Goal: Task Accomplishment & Management: Use online tool/utility

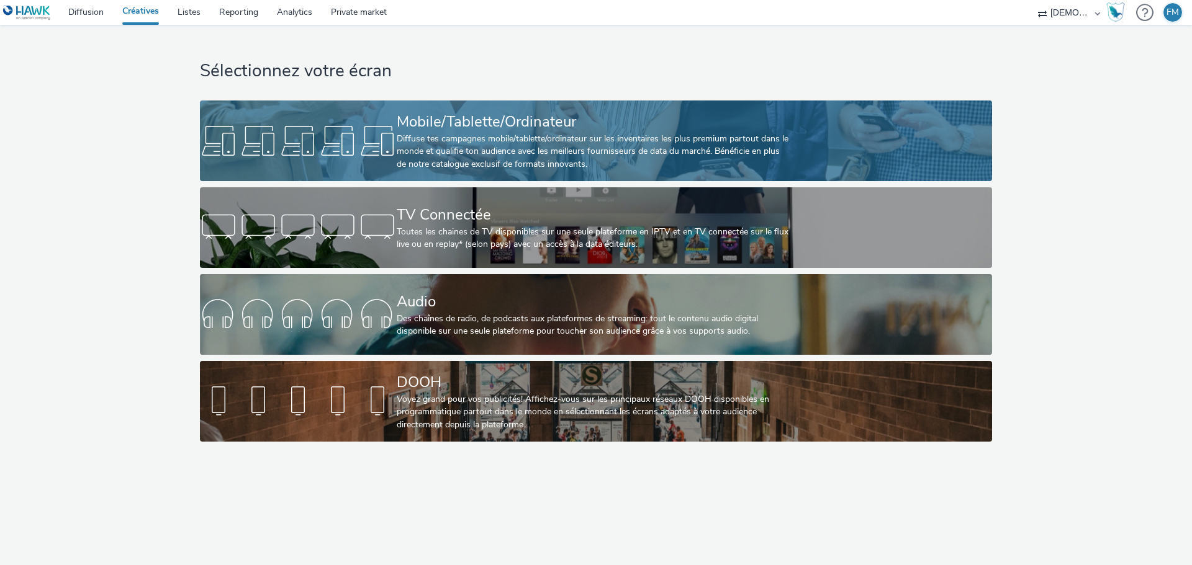
click at [505, 112] on div "Mobile/Tablette/Ordinateur" at bounding box center [594, 122] width 394 height 22
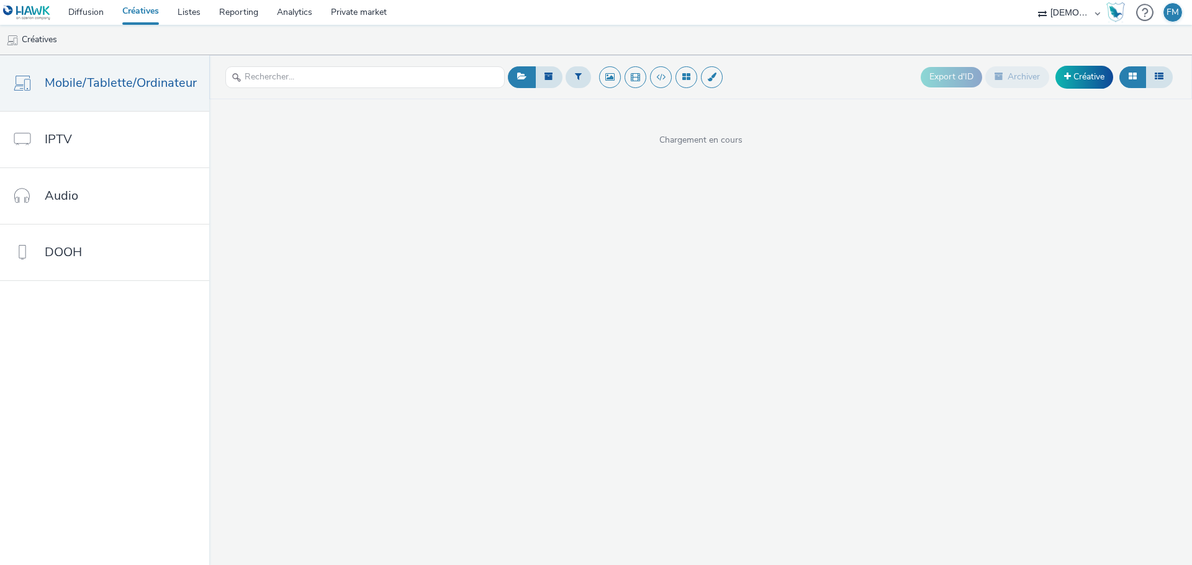
click at [574, 34] on ul "Créatives" at bounding box center [596, 40] width 1192 height 30
click at [575, 36] on ul "Créatives" at bounding box center [596, 40] width 1192 height 30
click at [571, 82] on button at bounding box center [577, 76] width 25 height 21
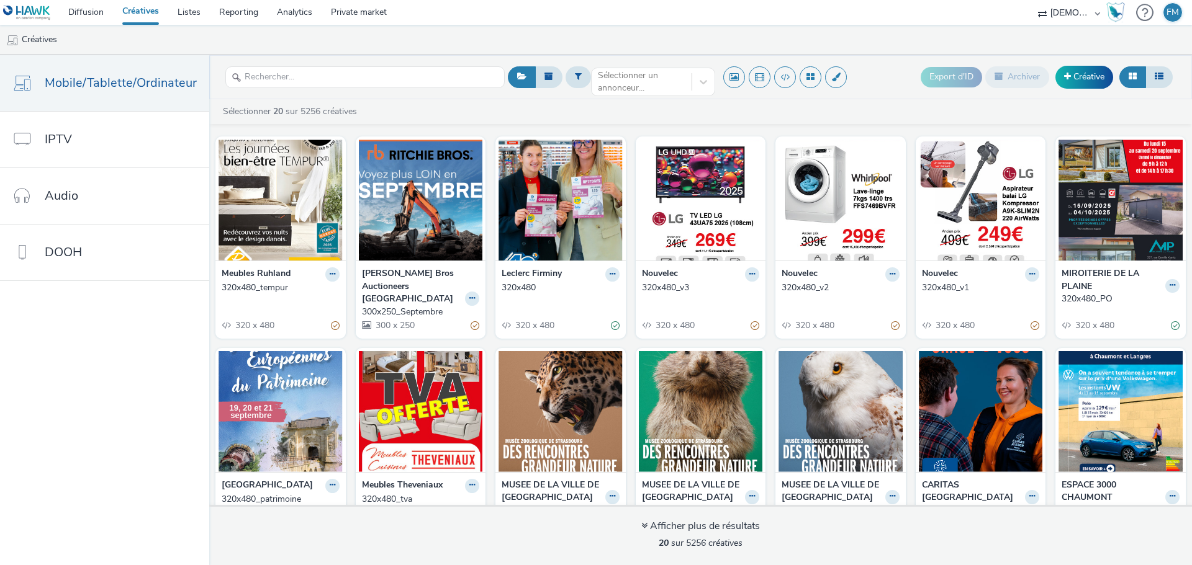
drag, startPoint x: 582, startPoint y: 84, endPoint x: 569, endPoint y: 92, distance: 15.3
click at [582, 84] on button at bounding box center [577, 76] width 25 height 21
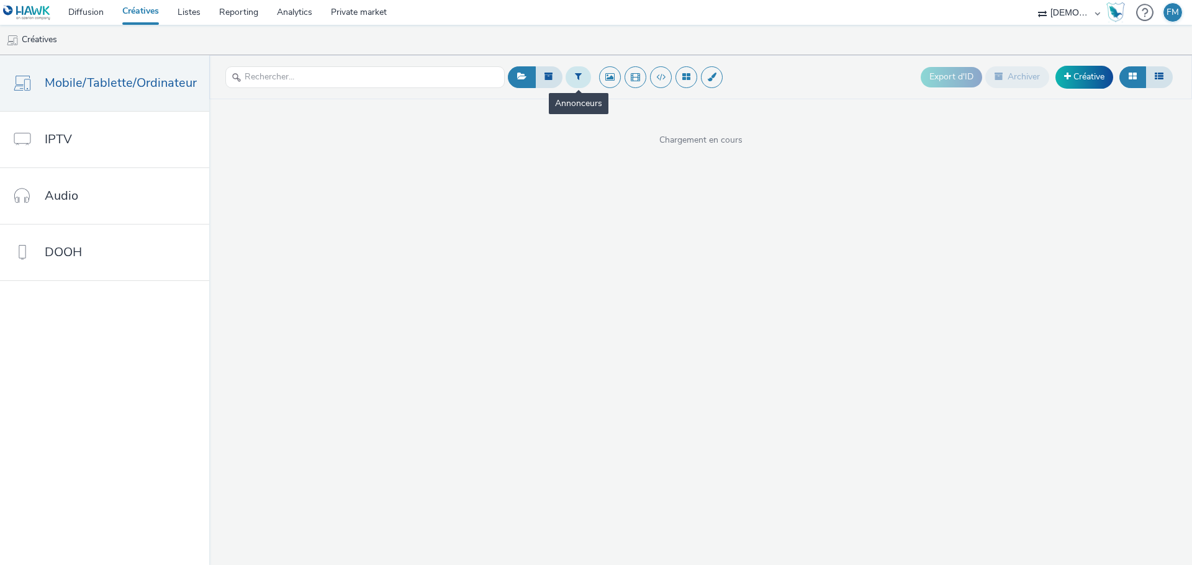
click at [577, 77] on icon at bounding box center [578, 76] width 7 height 9
click at [592, 82] on div "Sélectionner un annonceur..." at bounding box center [642, 82] width 100 height 28
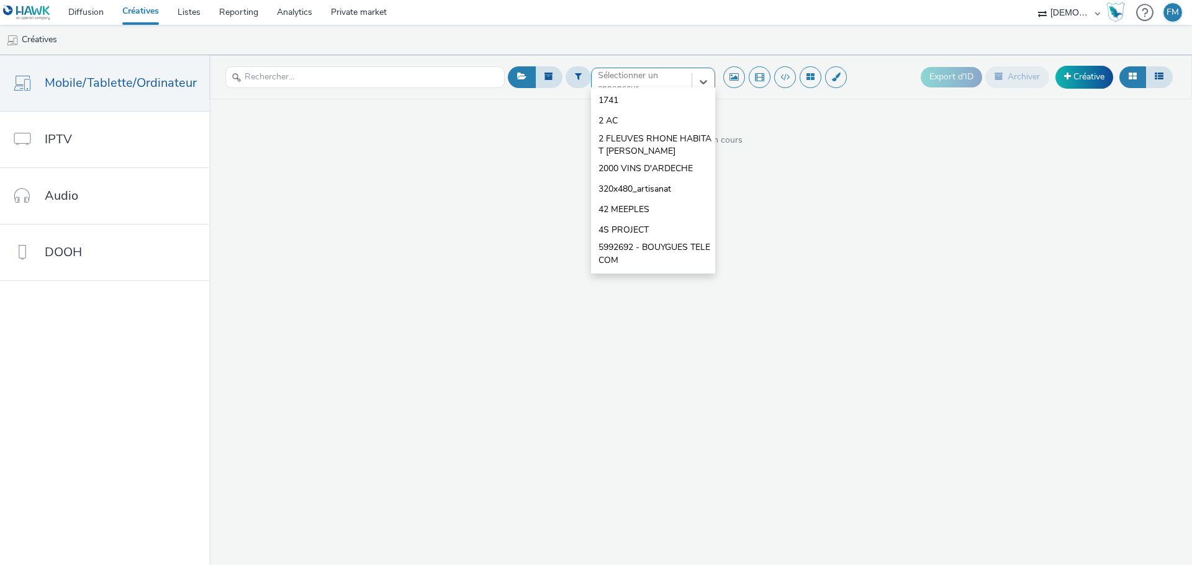
type input "l"
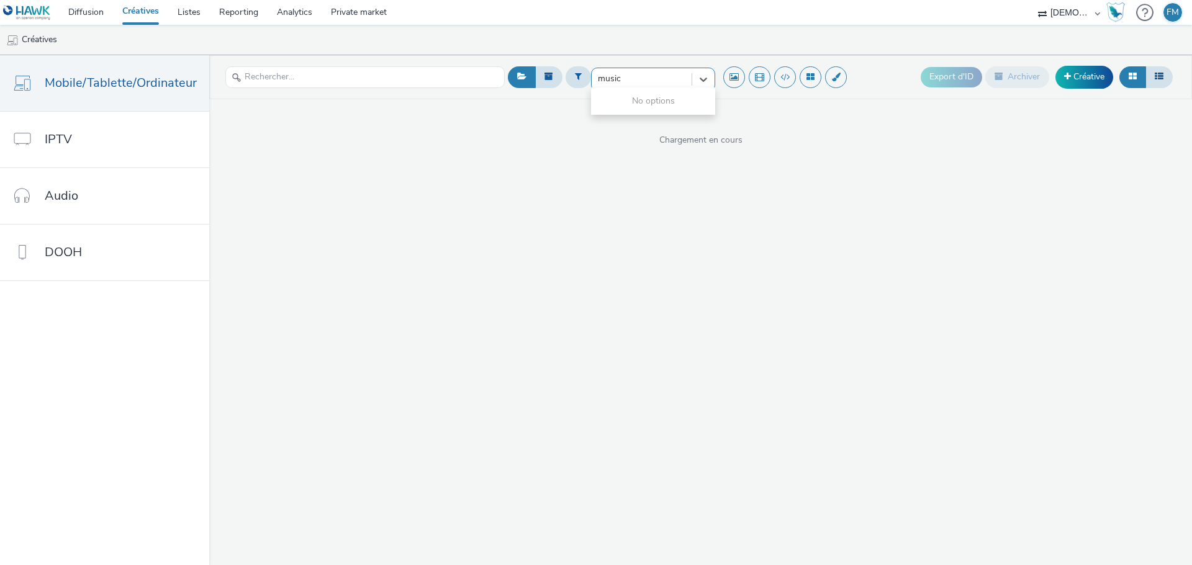
type input "musica"
click at [647, 127] on span "MUSICA FESTIVAL" at bounding box center [636, 128] width 76 height 12
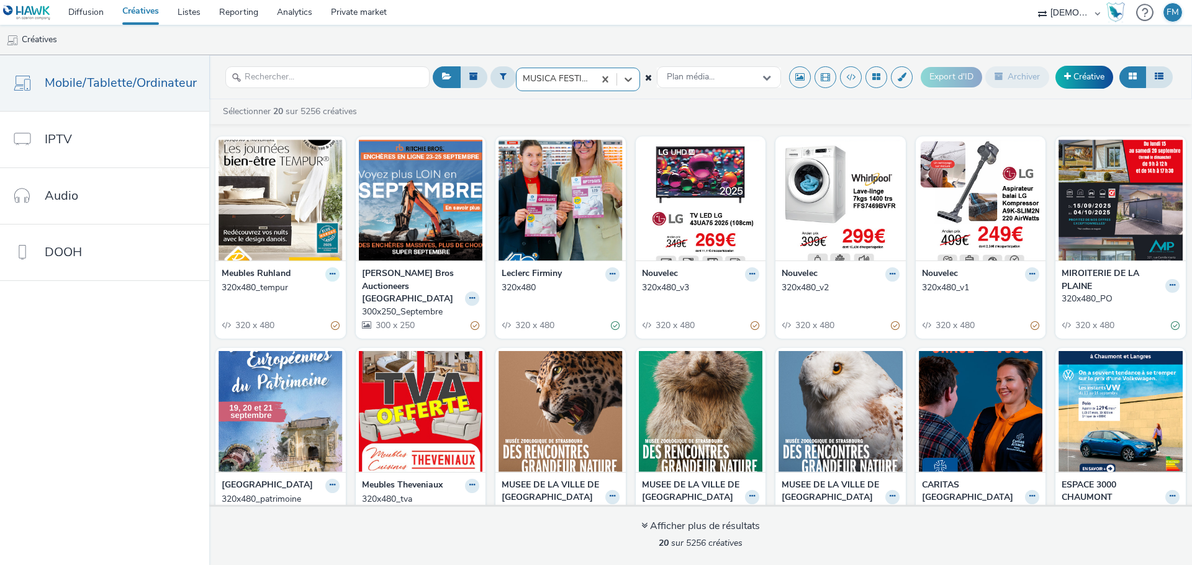
click at [326, 279] on button at bounding box center [332, 275] width 14 height 14
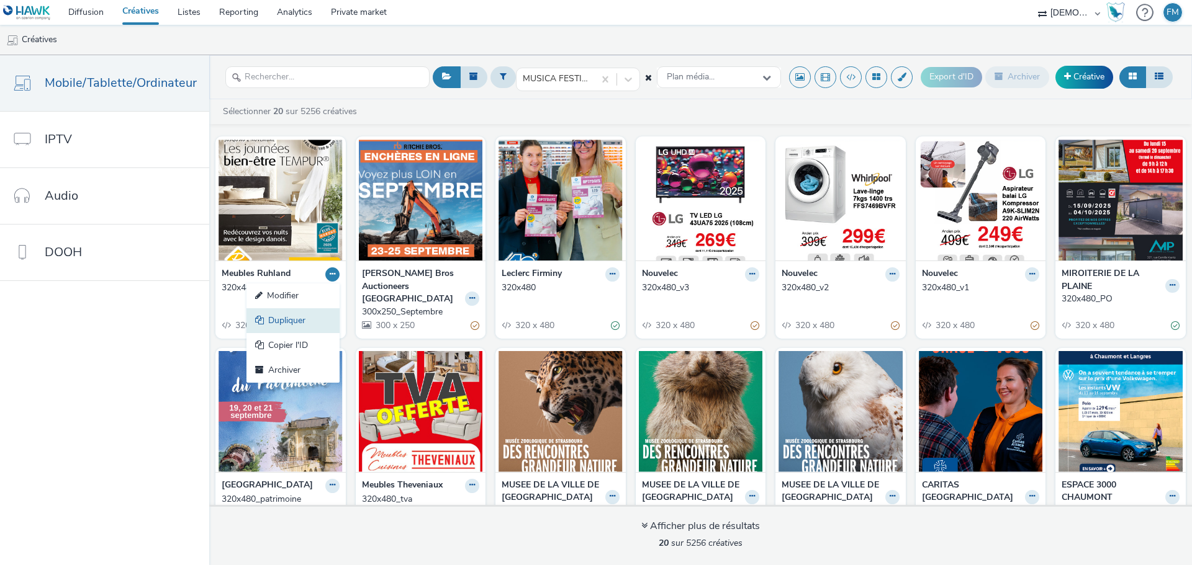
click at [304, 318] on link "Dupliquer" at bounding box center [292, 320] width 93 height 25
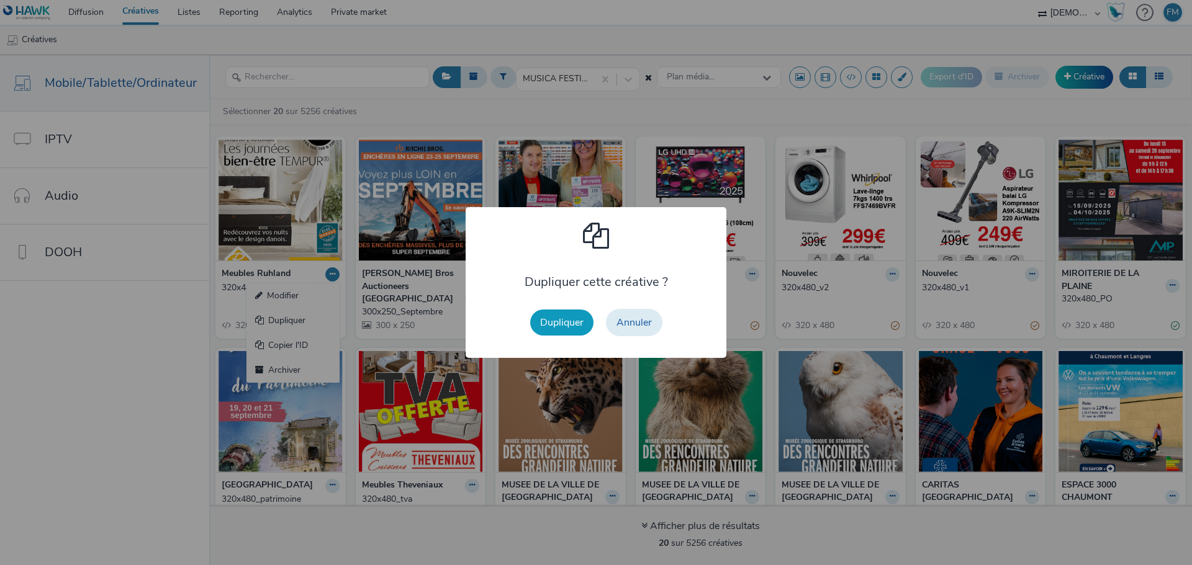
click at [546, 315] on button "Dupliquer" at bounding box center [561, 323] width 63 height 26
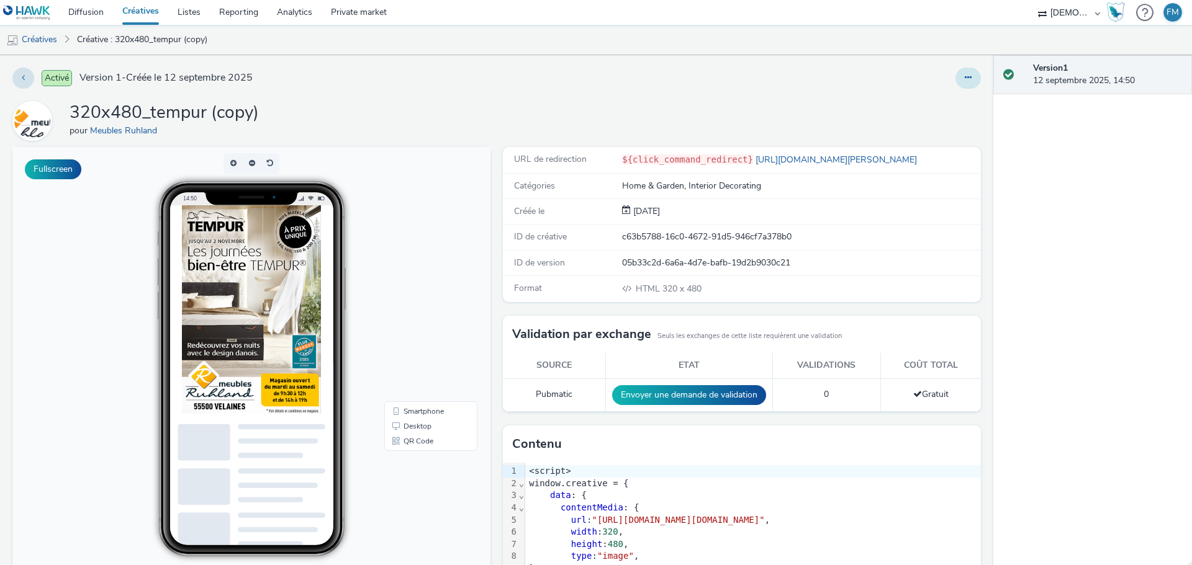
click at [955, 84] on button at bounding box center [967, 78] width 25 height 21
click at [942, 101] on link "Modifier" at bounding box center [934, 103] width 93 height 25
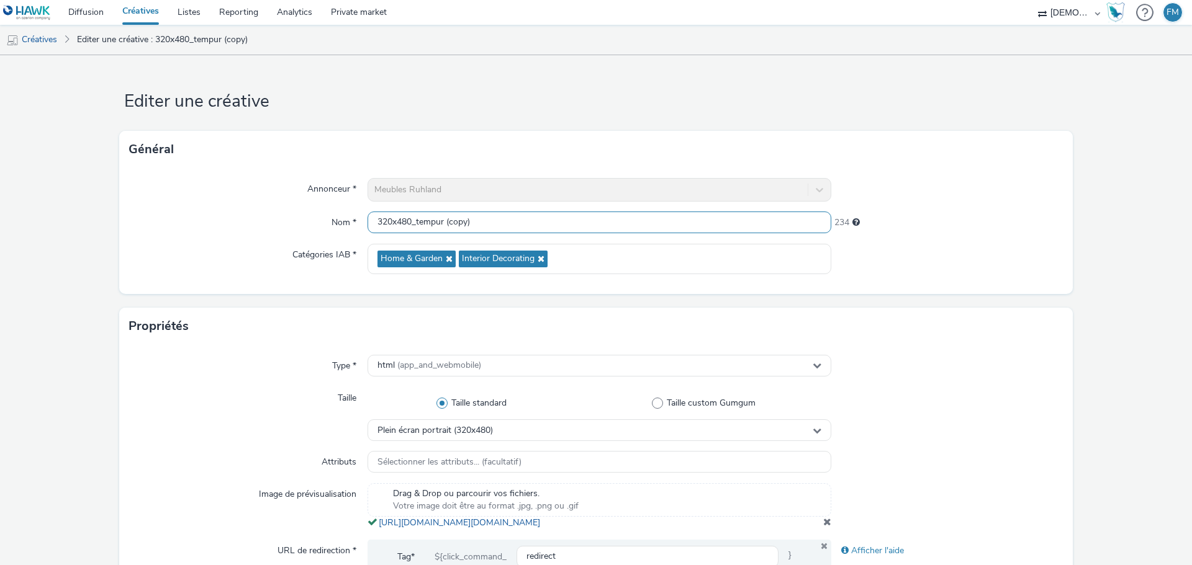
drag, startPoint x: 412, startPoint y: 223, endPoint x: 886, endPoint y: 226, distance: 473.6
click at [886, 226] on div "Nom * 320x480_tempur (copy) 234" at bounding box center [596, 223] width 934 height 22
type input "320x480"
click at [746, 104] on h1 "Editer une créative" at bounding box center [595, 102] width 953 height 24
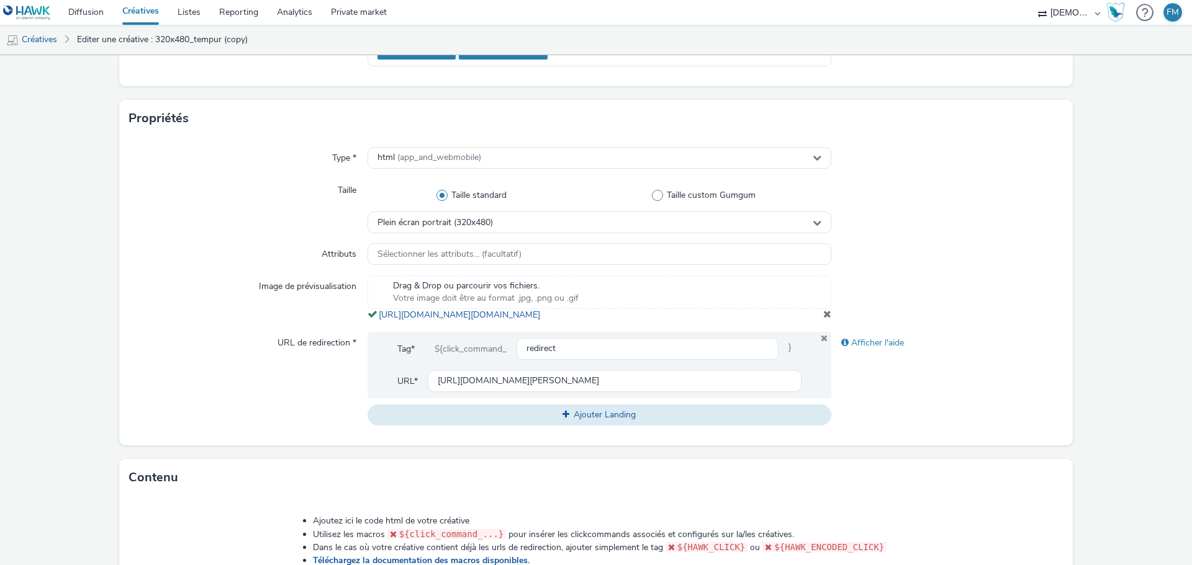
scroll to position [186, 0]
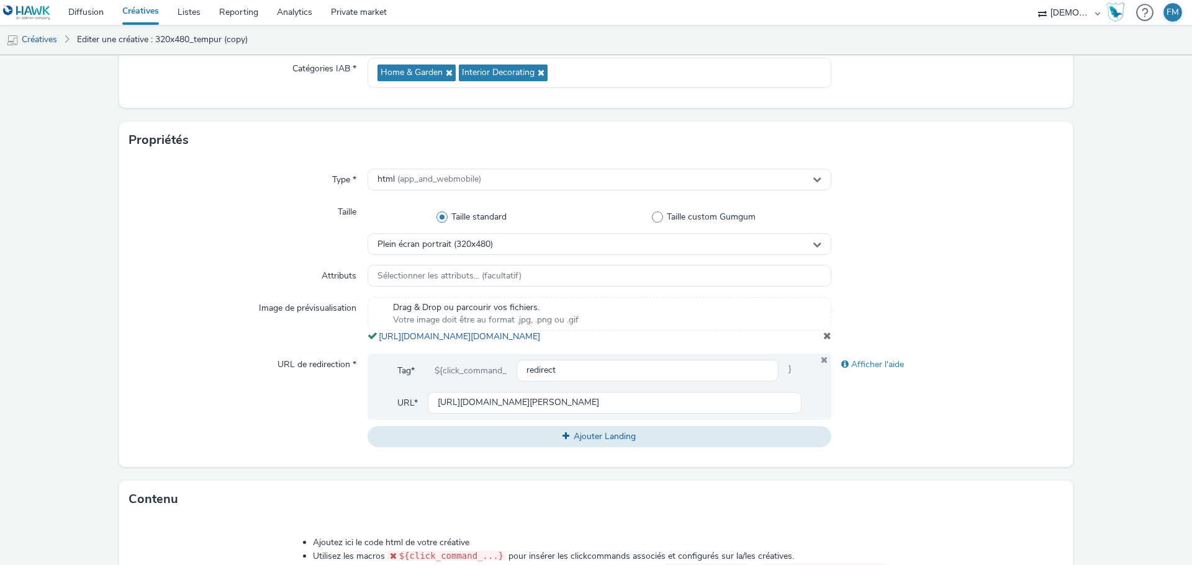
click at [823, 341] on span at bounding box center [827, 336] width 8 height 10
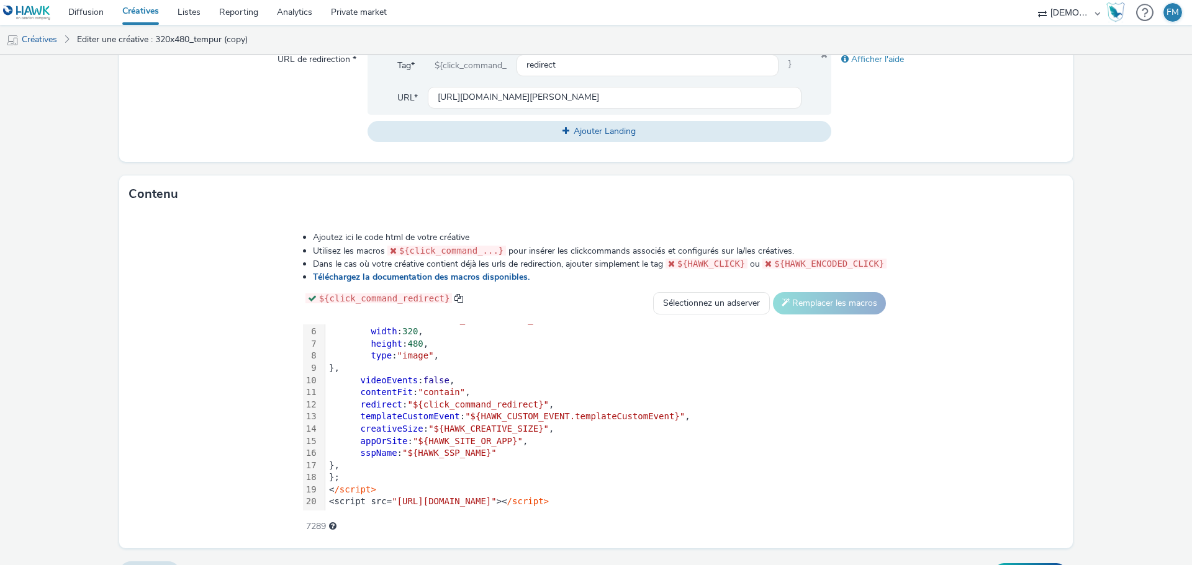
scroll to position [524, 0]
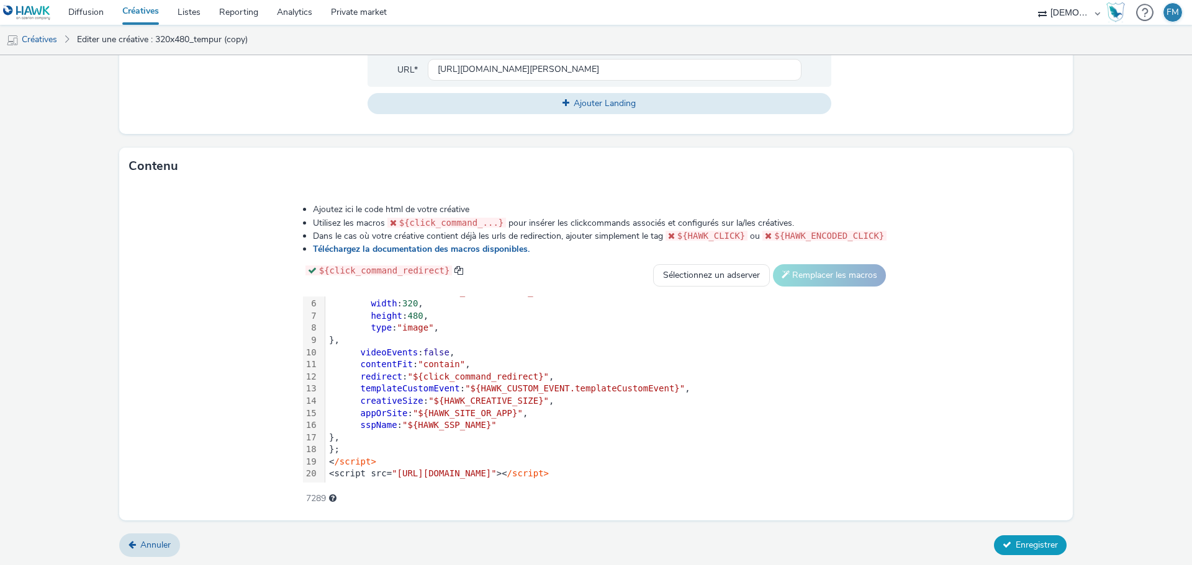
click at [1031, 539] on span "Enregistrer" at bounding box center [1036, 545] width 42 height 12
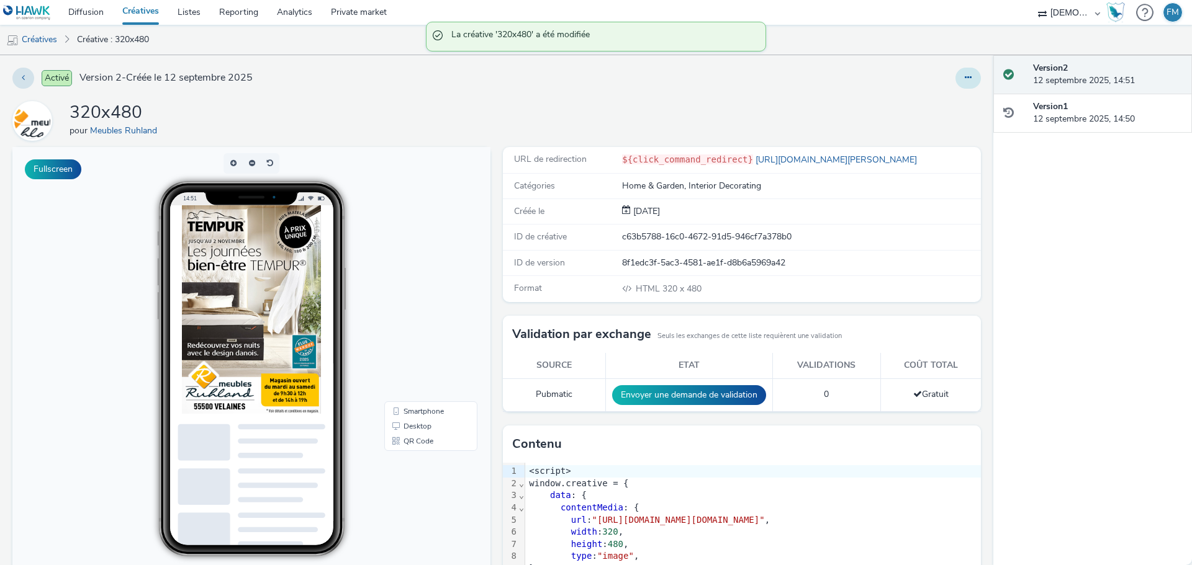
click at [955, 76] on button at bounding box center [967, 78] width 25 height 21
click at [940, 101] on link "Modifier" at bounding box center [934, 103] width 93 height 25
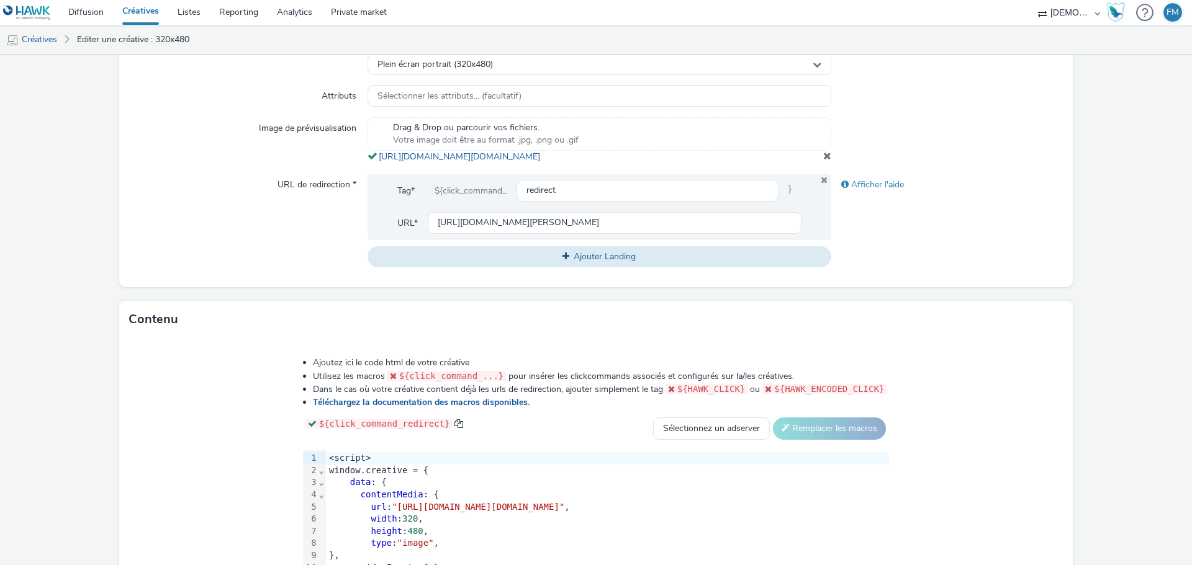
scroll to position [346, 0]
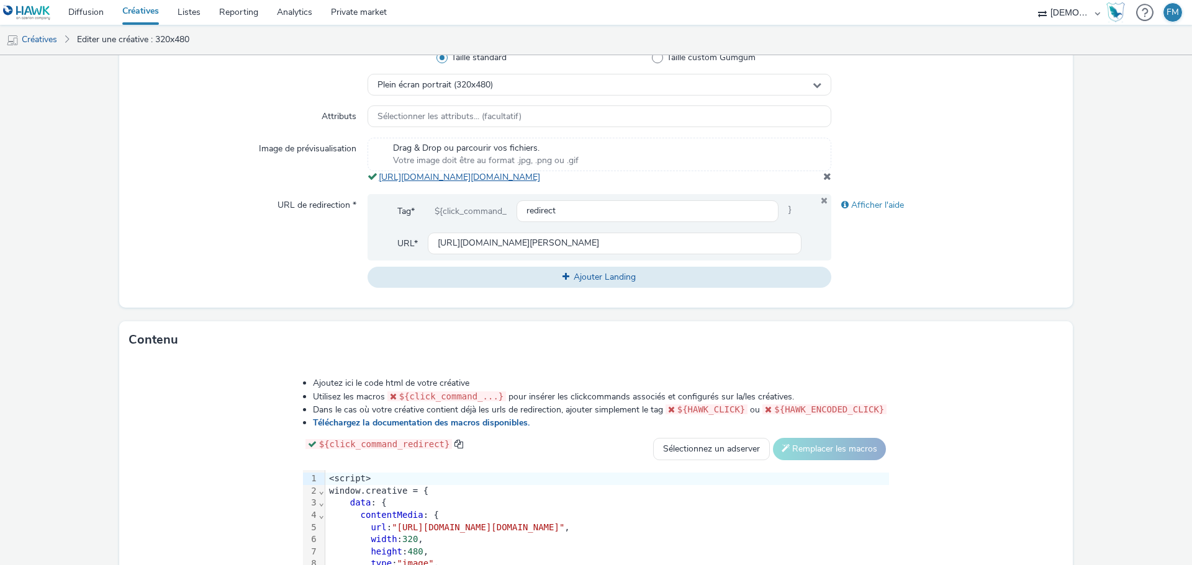
click at [516, 183] on link "[URL][DOMAIN_NAME][DOMAIN_NAME]" at bounding box center [462, 177] width 166 height 12
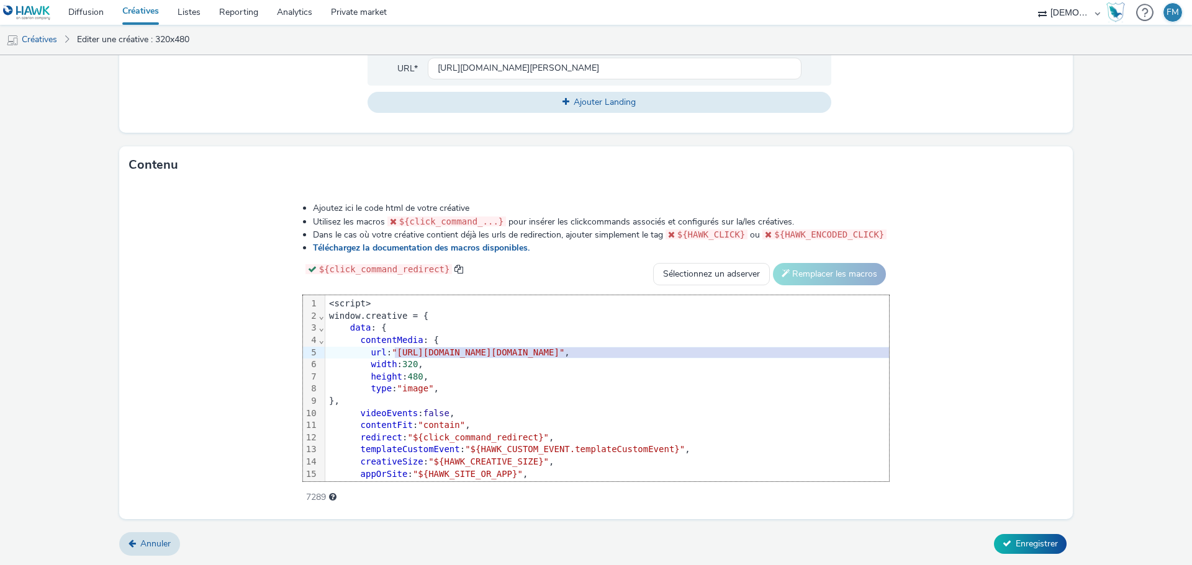
scroll to position [0, 35]
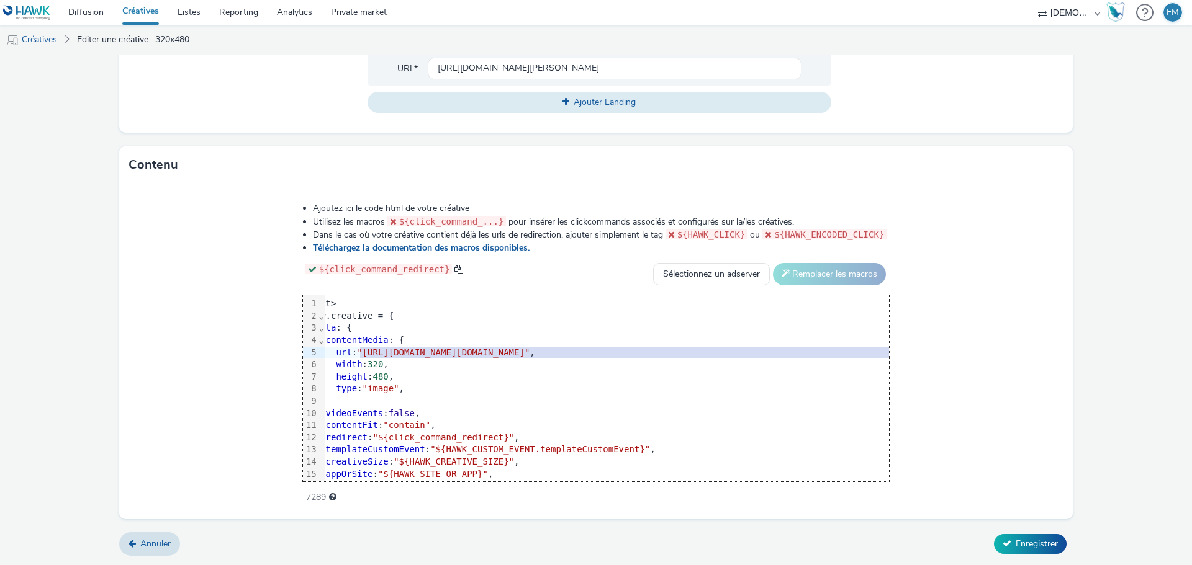
drag, startPoint x: 267, startPoint y: 354, endPoint x: 989, endPoint y: 354, distance: 722.5
click at [529, 354] on span ""[URL][DOMAIN_NAME][DOMAIN_NAME]"" at bounding box center [443, 353] width 173 height 10
click at [1027, 541] on span "Enregistrer" at bounding box center [1036, 544] width 42 height 12
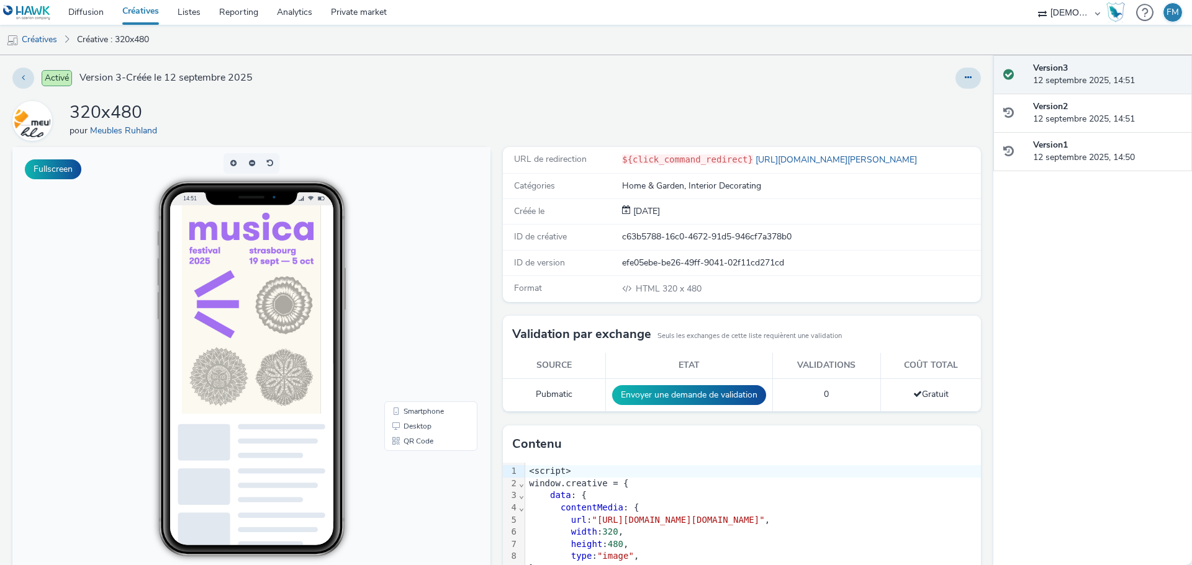
click at [831, 80] on div at bounding box center [786, 78] width 387 height 21
click at [94, 16] on link "Diffusion" at bounding box center [86, 12] width 54 height 25
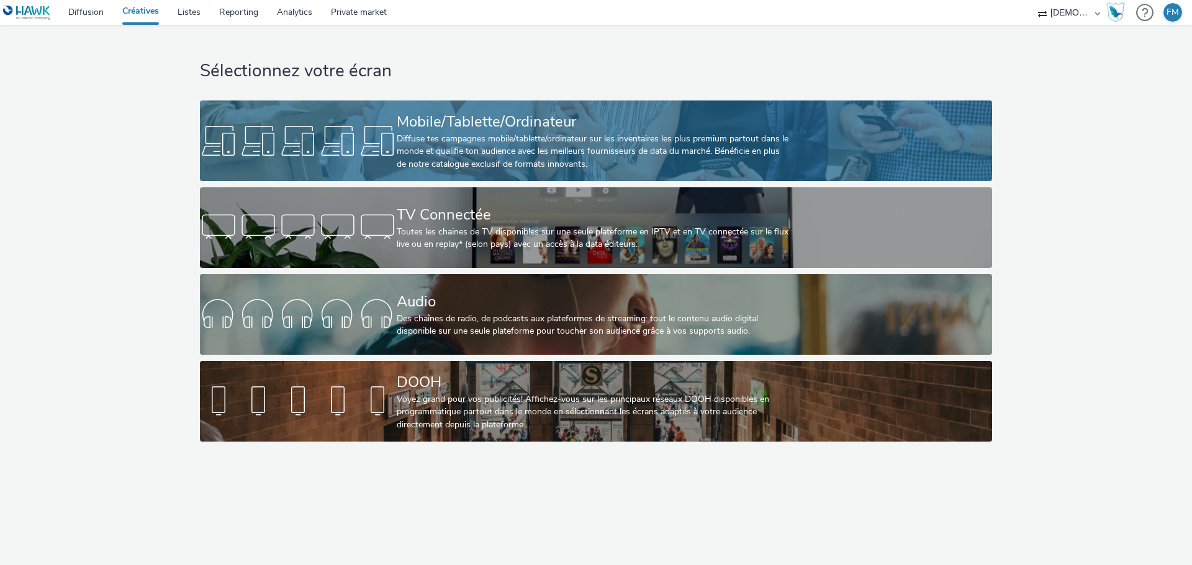
click at [574, 144] on div "Diffuse tes campagnes mobile/tablette/ordinateur sur les inventaires les plus p…" at bounding box center [594, 152] width 394 height 38
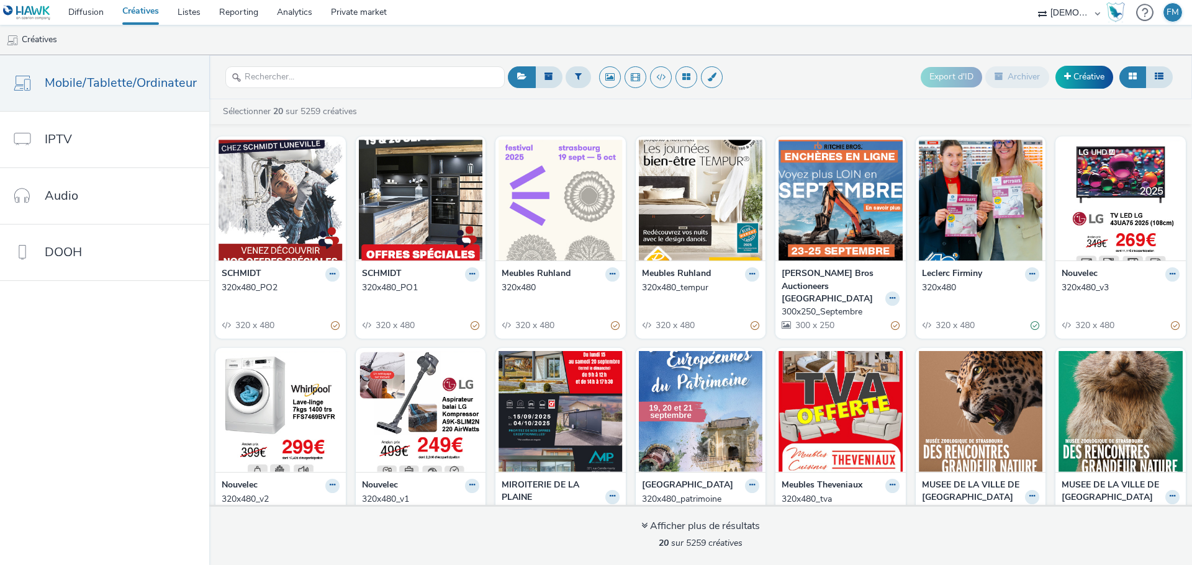
click at [726, 40] on ul "Créatives" at bounding box center [596, 40] width 1192 height 30
click at [610, 275] on icon at bounding box center [613, 274] width 6 height 7
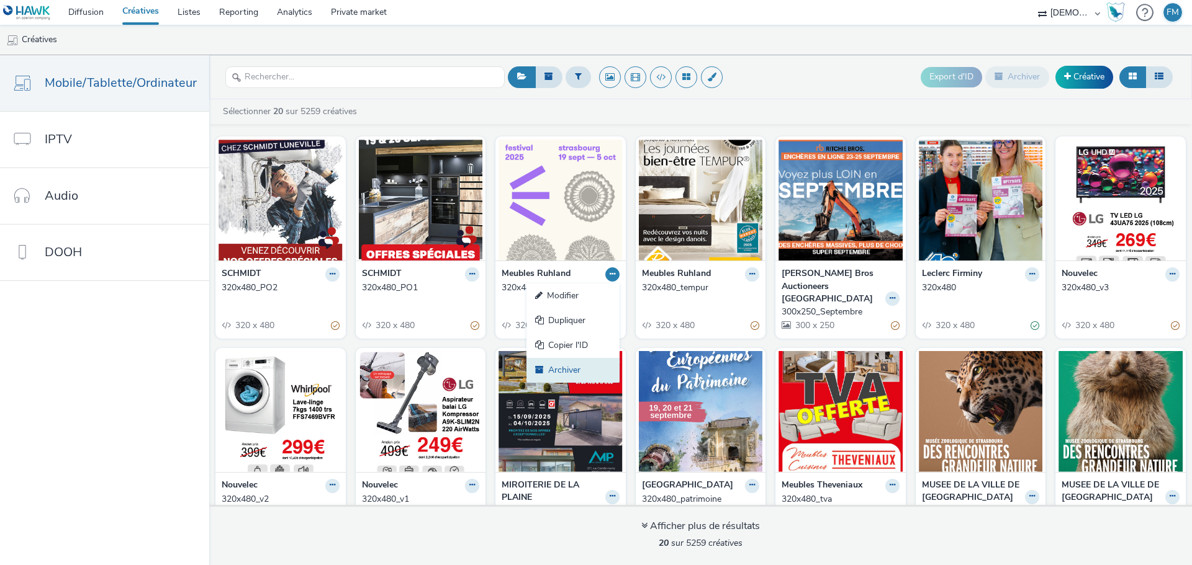
click at [559, 364] on link "Archiver" at bounding box center [572, 370] width 93 height 25
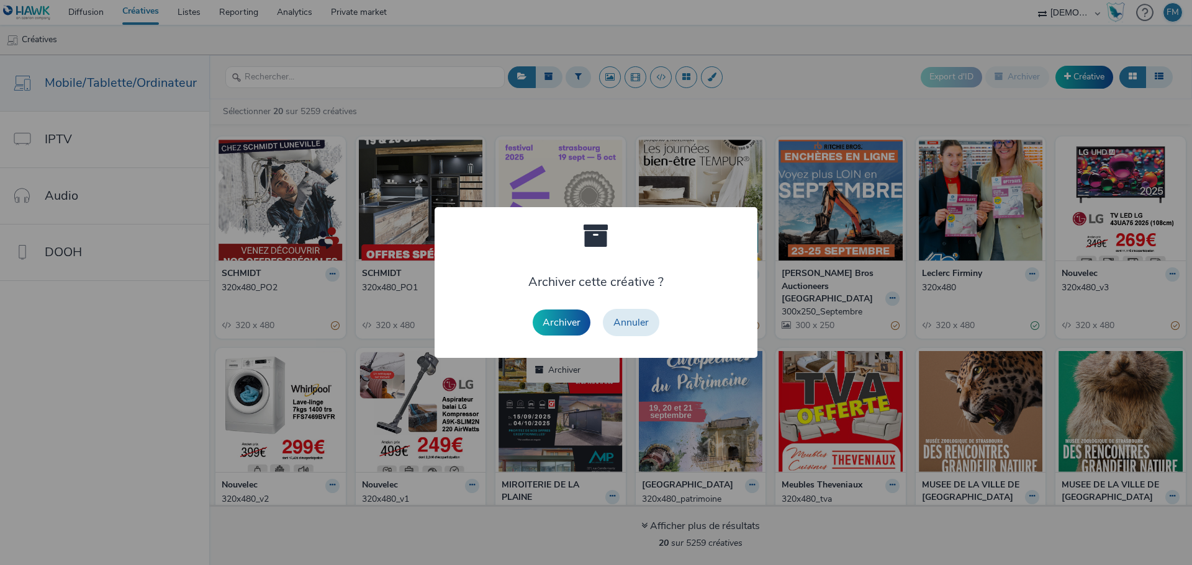
click at [558, 308] on div "Archiver Annuler" at bounding box center [595, 323] width 139 height 40
click at [553, 329] on button "Archiver" at bounding box center [562, 323] width 58 height 26
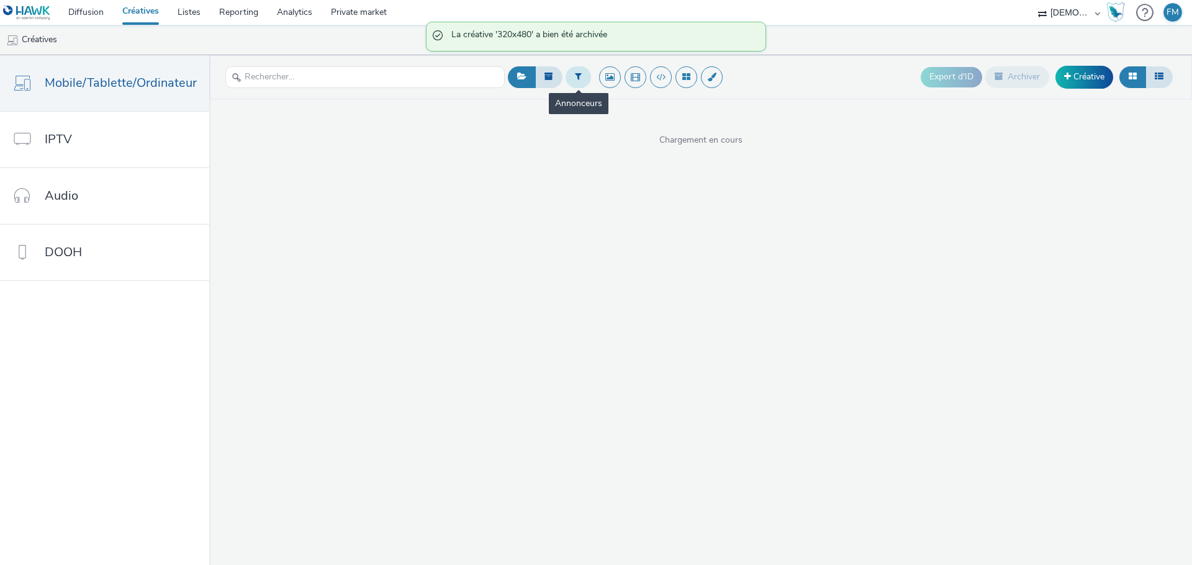
click at [577, 86] on button at bounding box center [577, 76] width 25 height 21
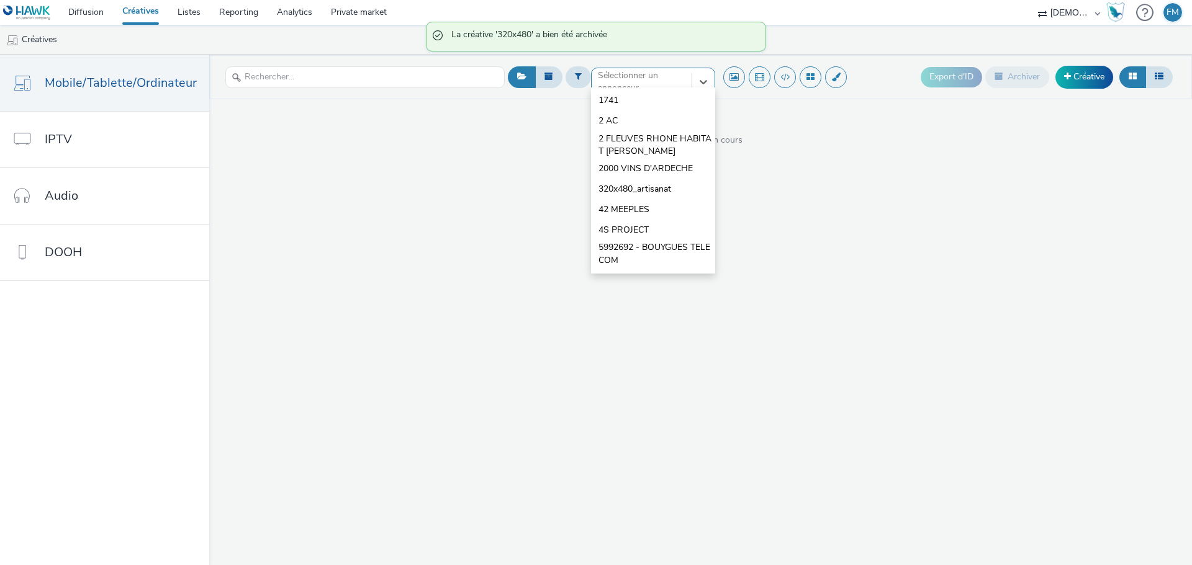
click at [605, 88] on div "option 1741 focused, 1 of 10. 10 results available. Use Up and Down to choose o…" at bounding box center [653, 78] width 124 height 20
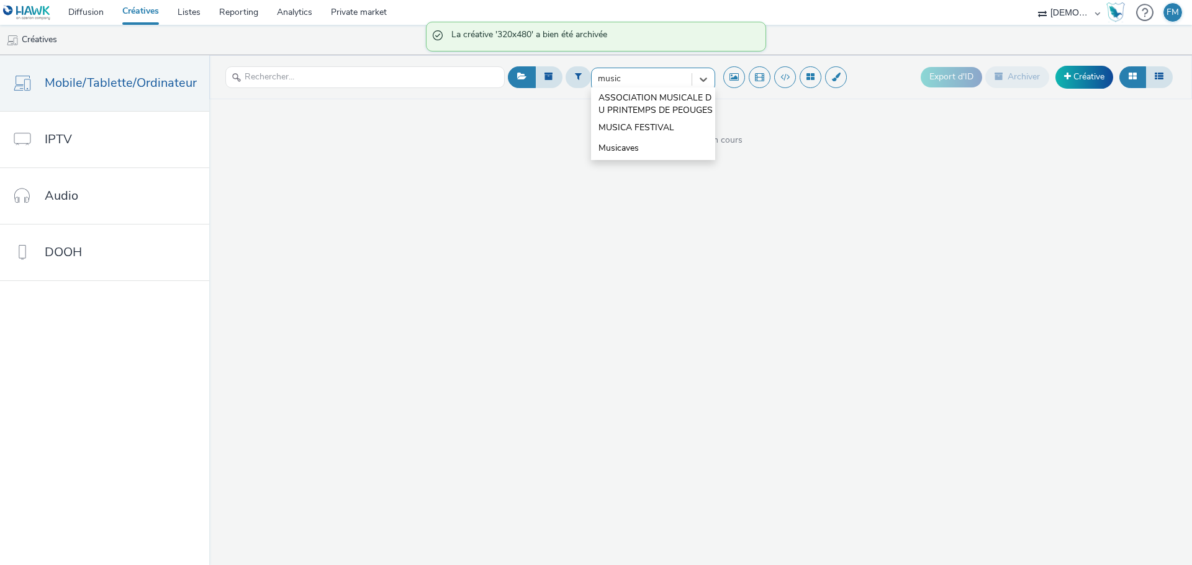
type input "musica"
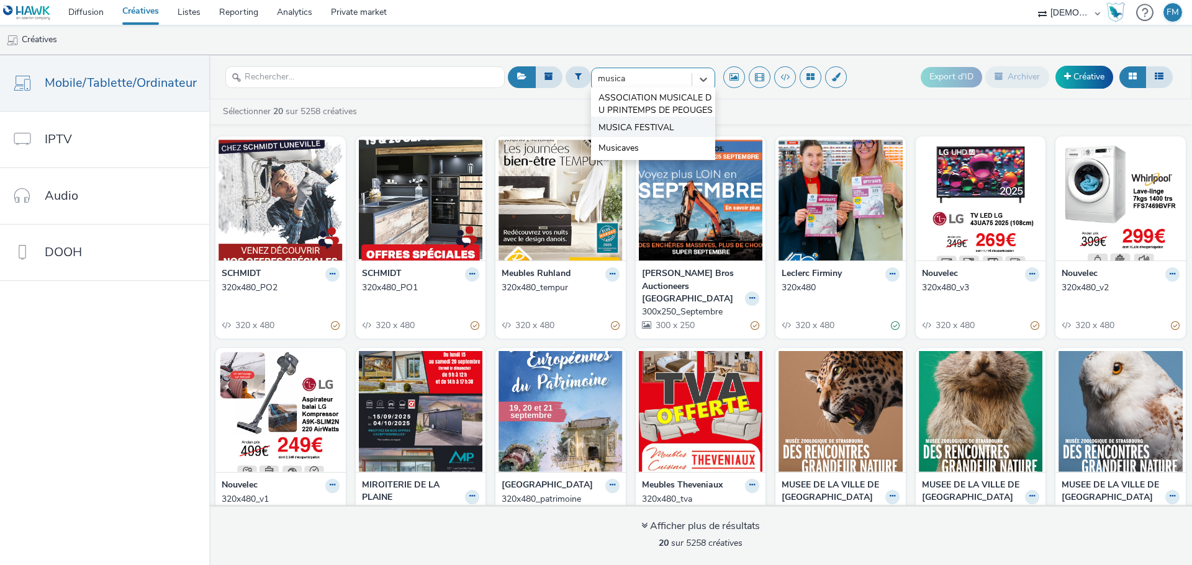
click at [644, 127] on span "MUSICA FESTIVAL" at bounding box center [636, 128] width 76 height 12
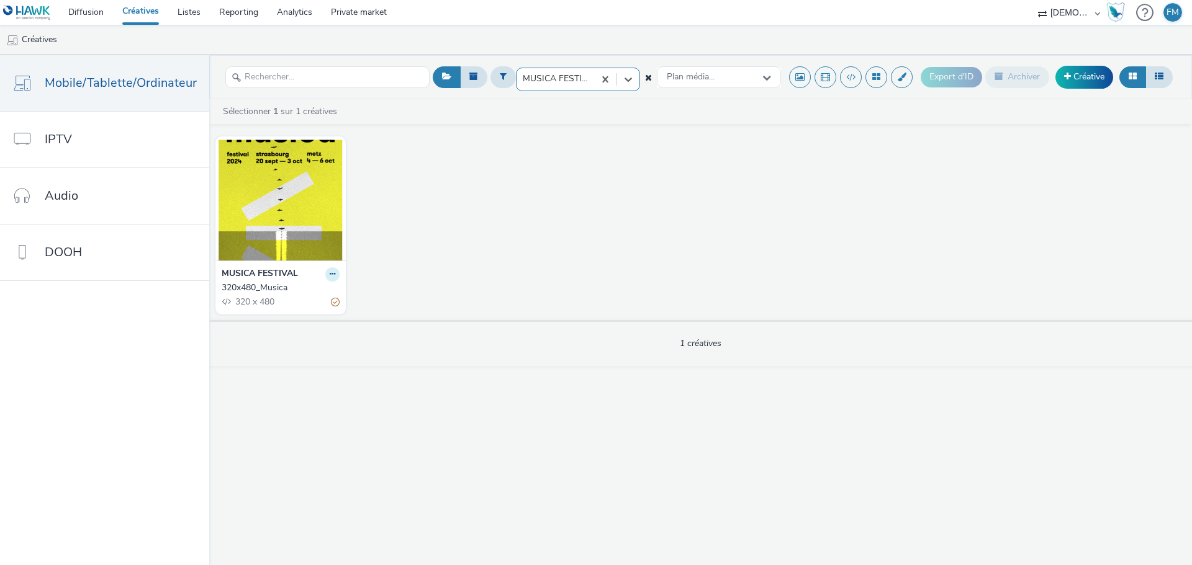
click at [332, 277] on button at bounding box center [332, 275] width 14 height 14
click at [317, 310] on link "Dupliquer" at bounding box center [292, 320] width 93 height 25
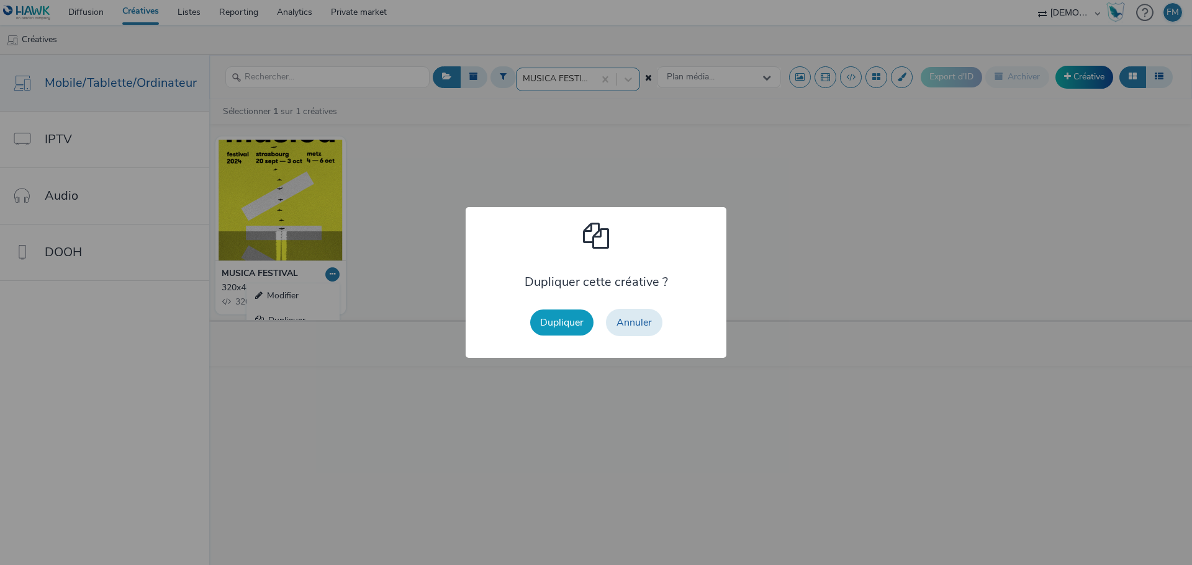
click at [549, 316] on button "Dupliquer" at bounding box center [561, 323] width 63 height 26
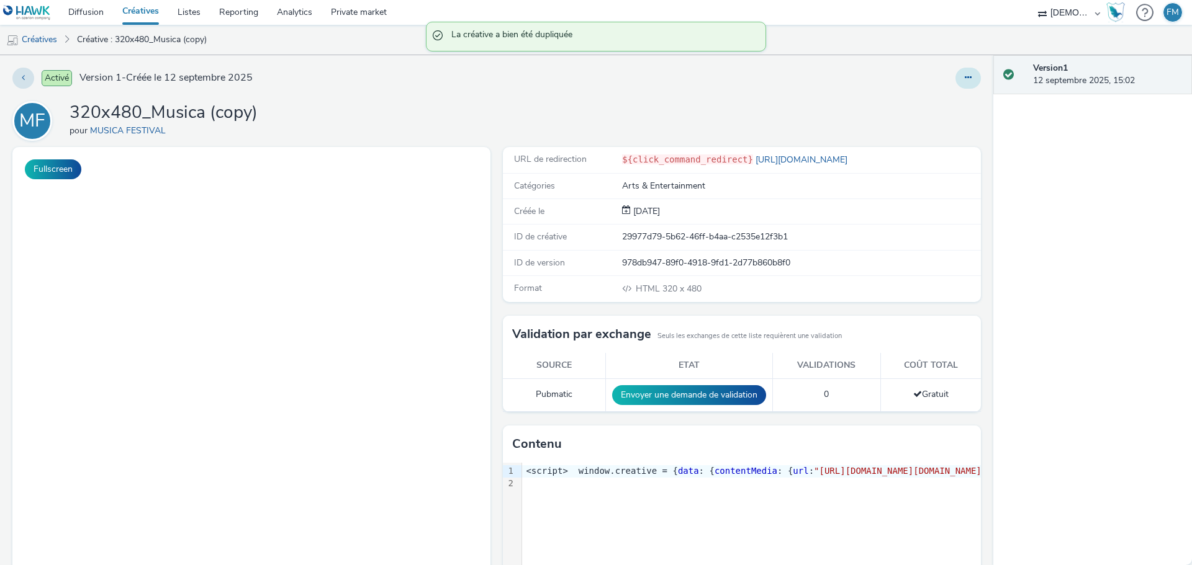
click at [955, 84] on button at bounding box center [967, 78] width 25 height 21
click at [953, 110] on link "Modifier" at bounding box center [934, 103] width 93 height 25
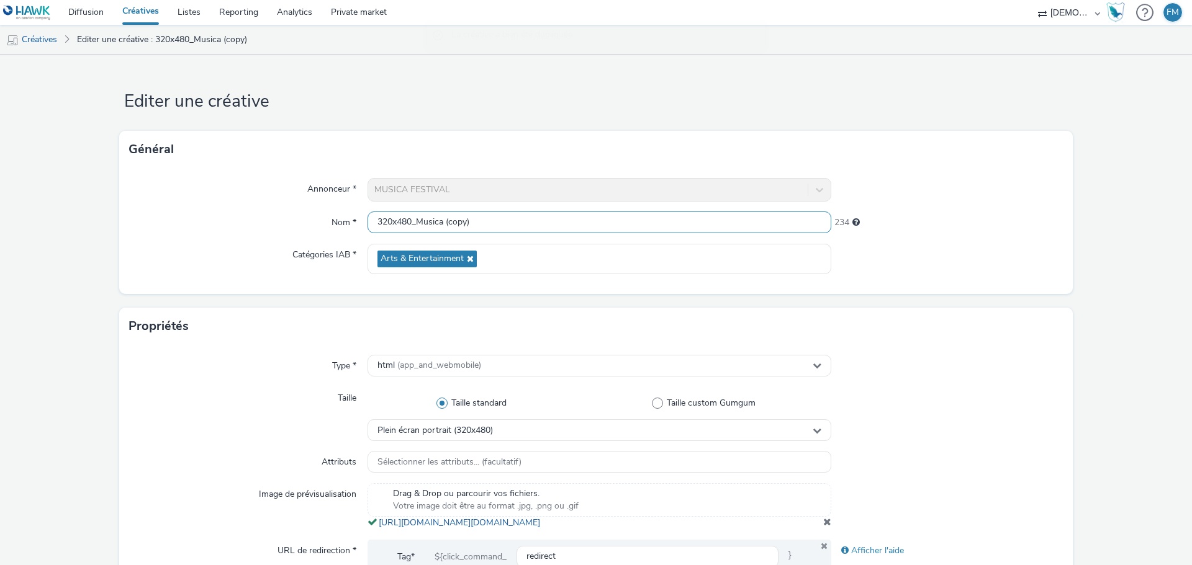
drag, startPoint x: 407, startPoint y: 222, endPoint x: 737, endPoint y: 232, distance: 331.0
click at [737, 232] on input "320x480_Musica (copy)" at bounding box center [599, 223] width 464 height 22
type input "320x480"
click at [632, 76] on form "Editer une créative Général Annonceur * MUSICA FESTIVAL Nom * 320x480 248 Catég…" at bounding box center [596, 570] width 1192 height 1031
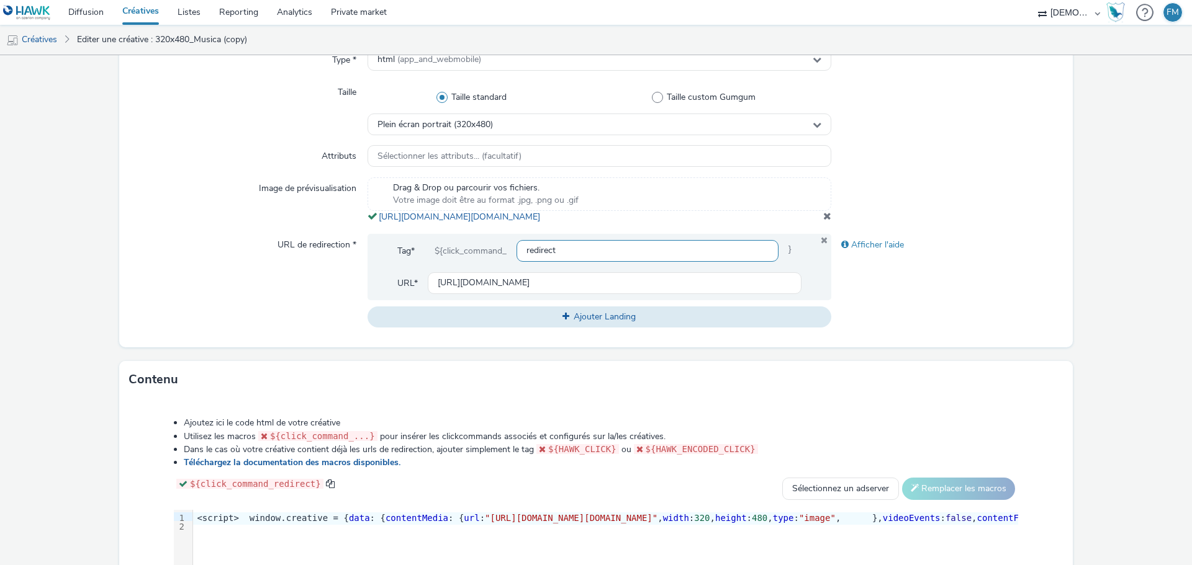
scroll to position [310, 0]
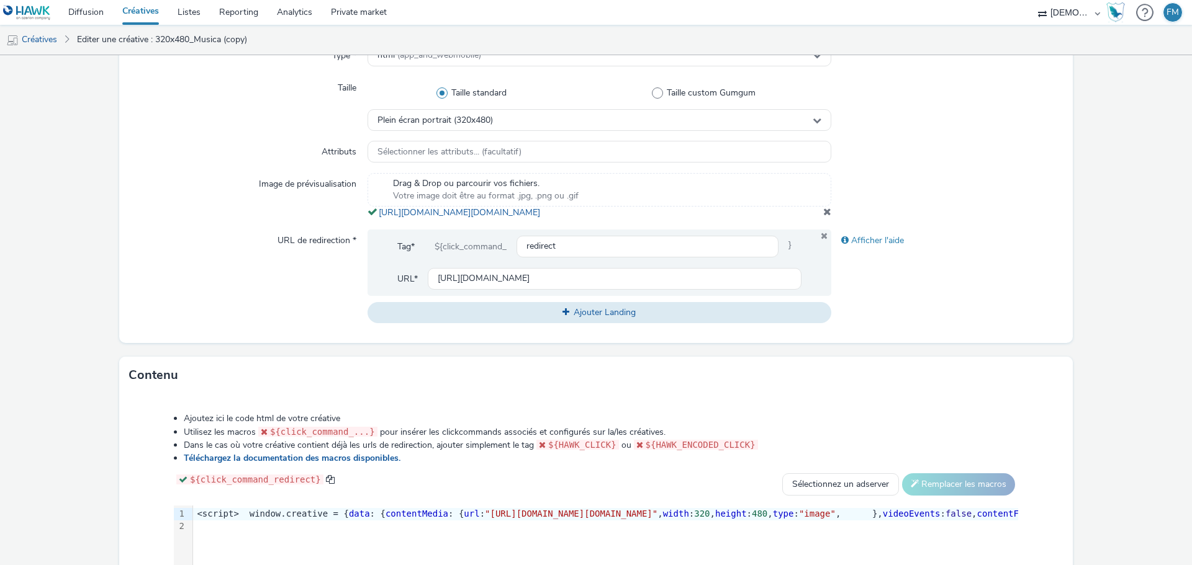
click at [823, 217] on span at bounding box center [827, 212] width 8 height 10
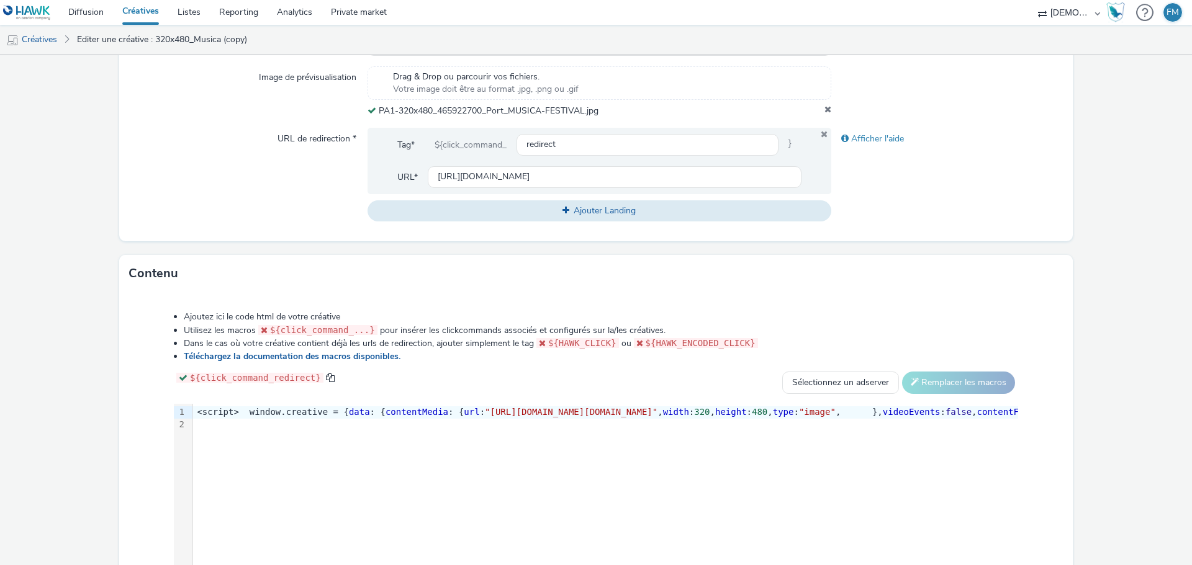
scroll to position [524, 0]
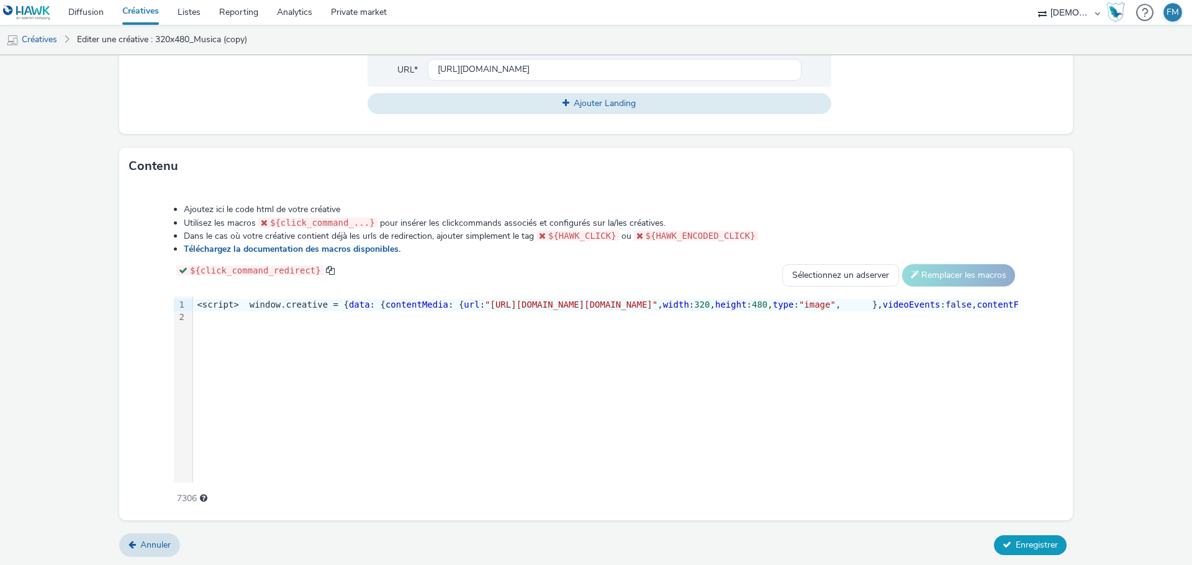
click at [1027, 539] on span "Enregistrer" at bounding box center [1036, 545] width 42 height 12
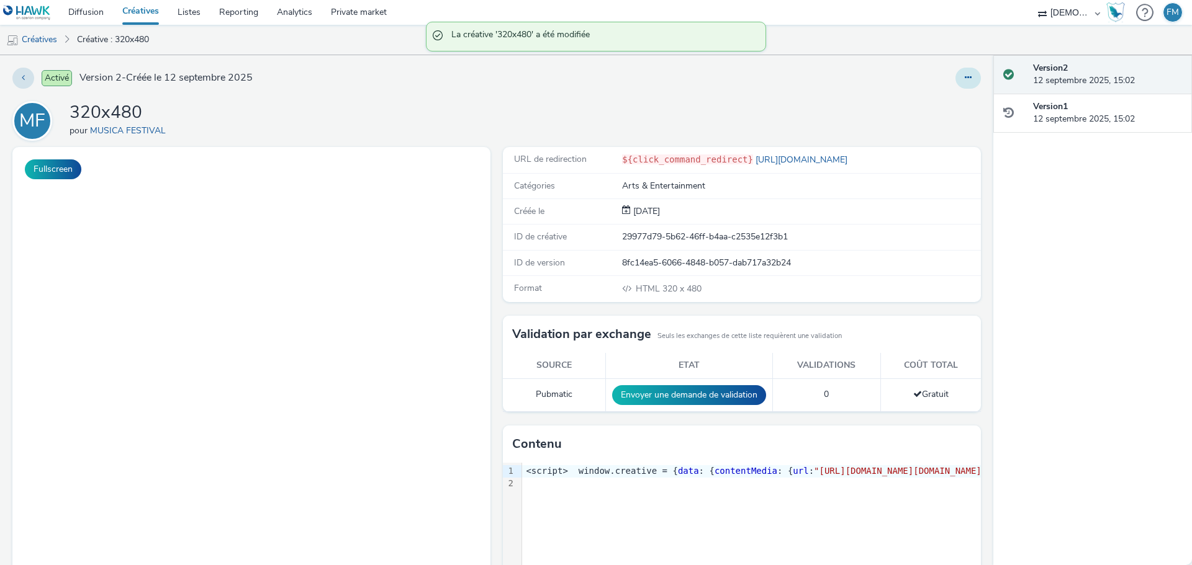
click at [965, 78] on icon at bounding box center [968, 77] width 7 height 9
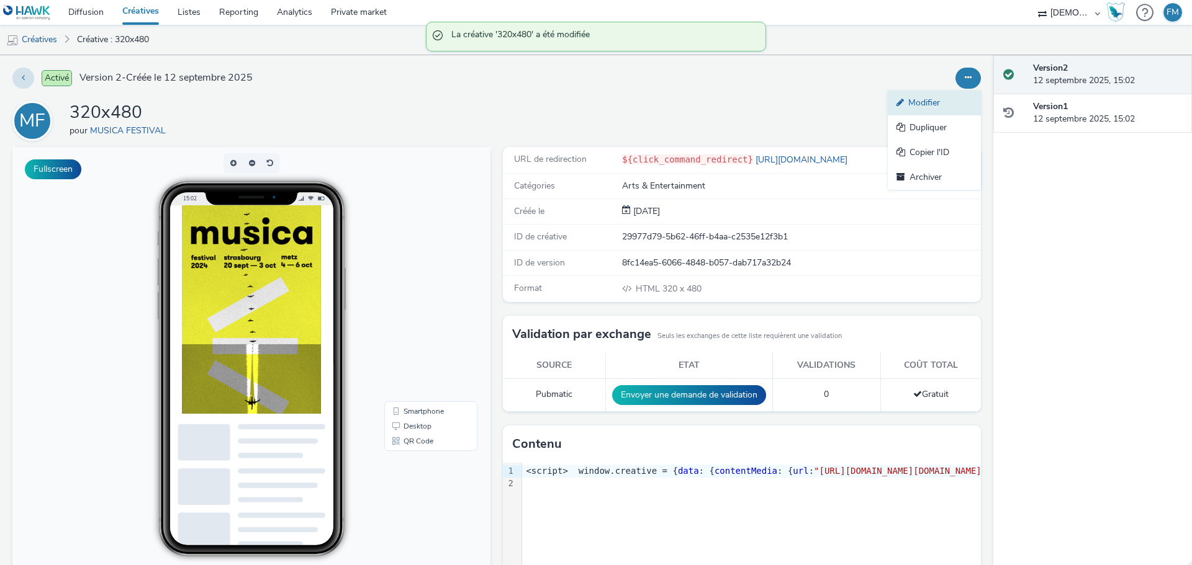
click at [937, 97] on link "Modifier" at bounding box center [934, 103] width 93 height 25
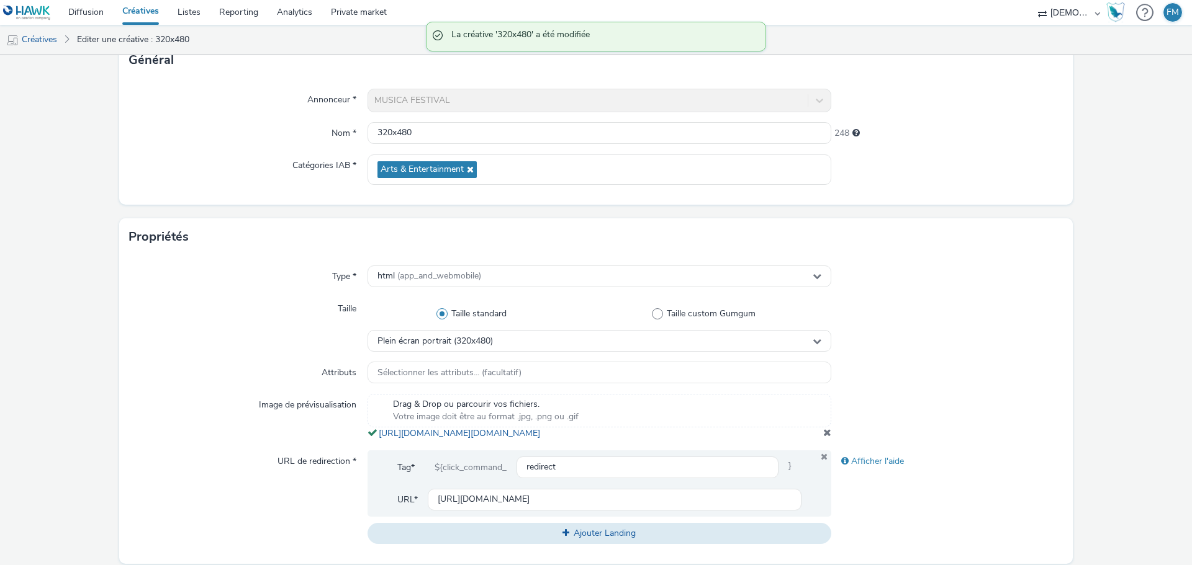
scroll to position [186, 0]
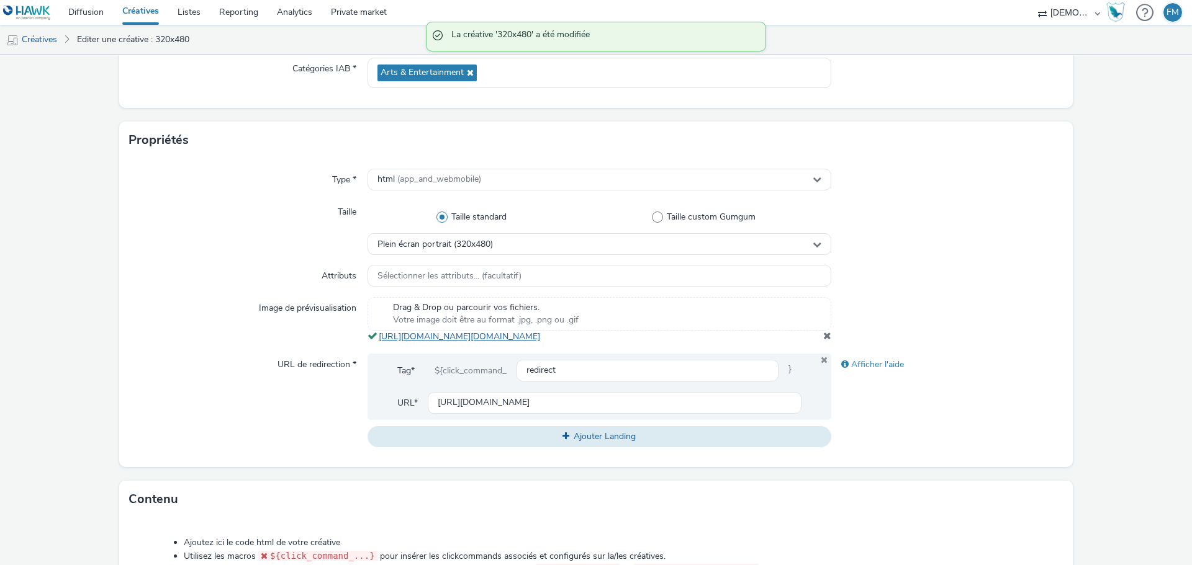
click at [499, 343] on link "https://tabmo-cdn.s3.eu-west-1.amazonaws.com/hawk.tabmo.io/organizations/38dc92…" at bounding box center [462, 337] width 166 height 12
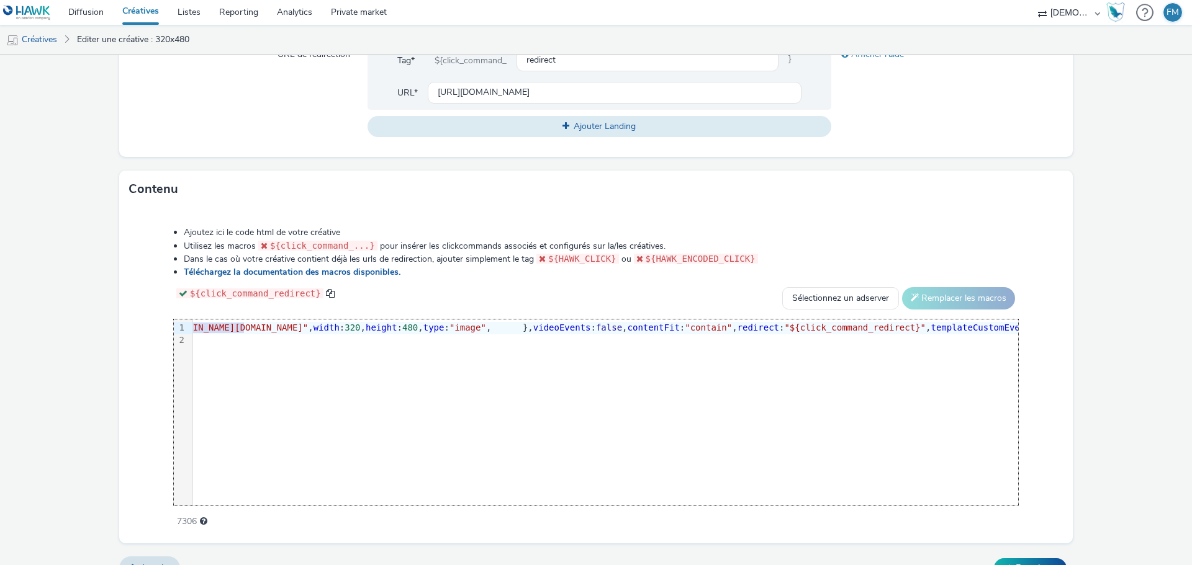
scroll to position [0, 485]
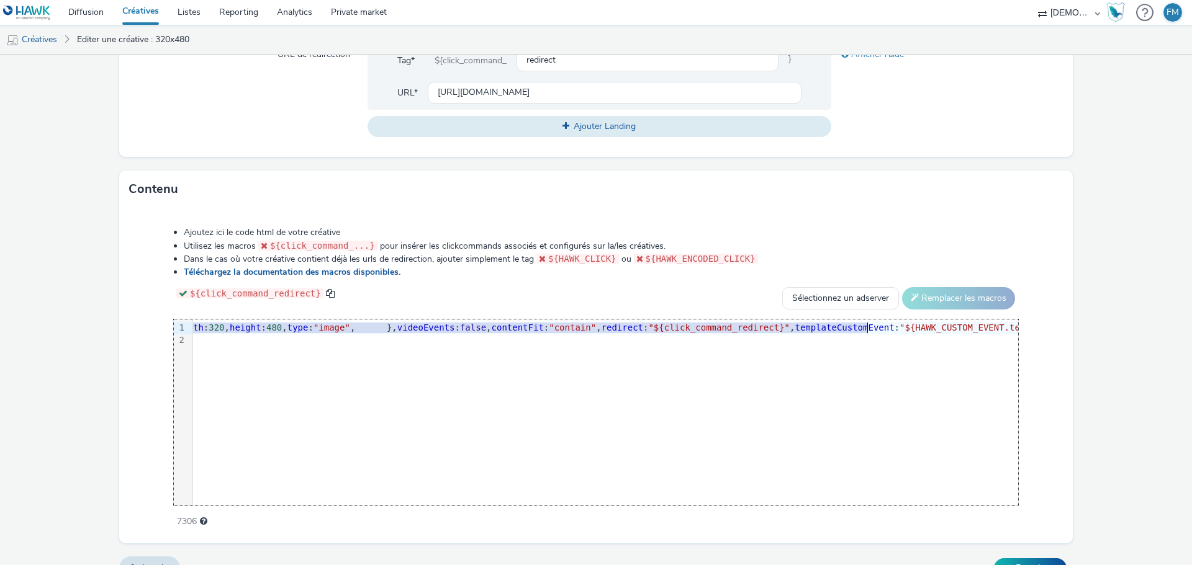
drag, startPoint x: 594, startPoint y: 338, endPoint x: 867, endPoint y: 343, distance: 273.2
click at [172, 333] on span ""https://tabmo-cdn.s3.eu-west-1.amazonaws.com/hawk.tabmo.io/organizations/38dc9…" at bounding box center [85, 328] width 173 height 10
click at [1051, 392] on div "Ajoutez ici le code html de votre créative Utilisez les macros ${click_command_…" at bounding box center [596, 370] width 934 height 305
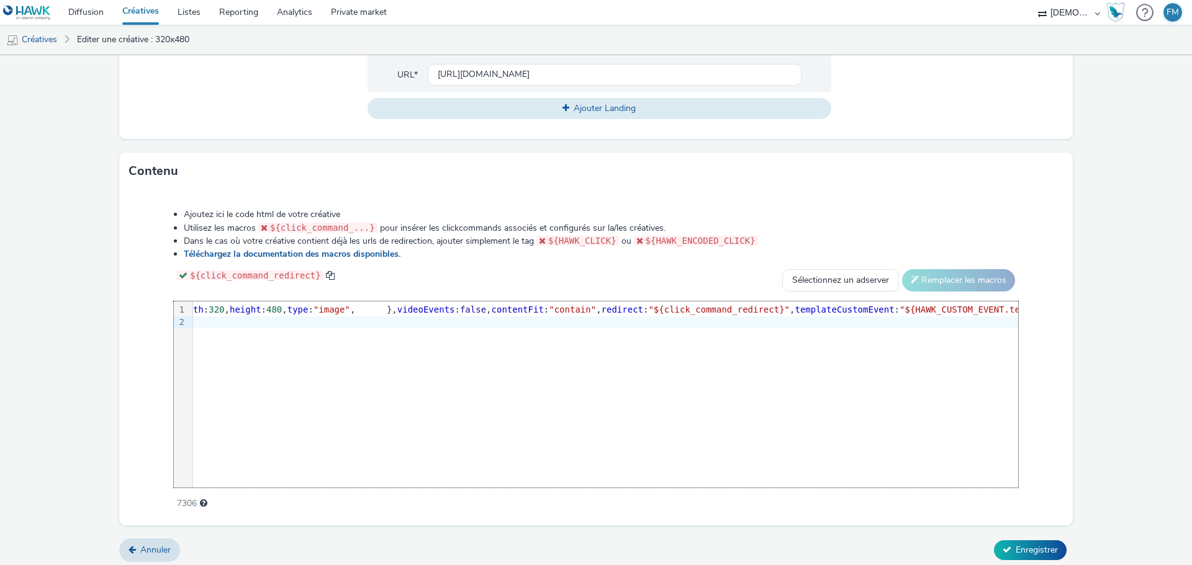
scroll to position [532, 0]
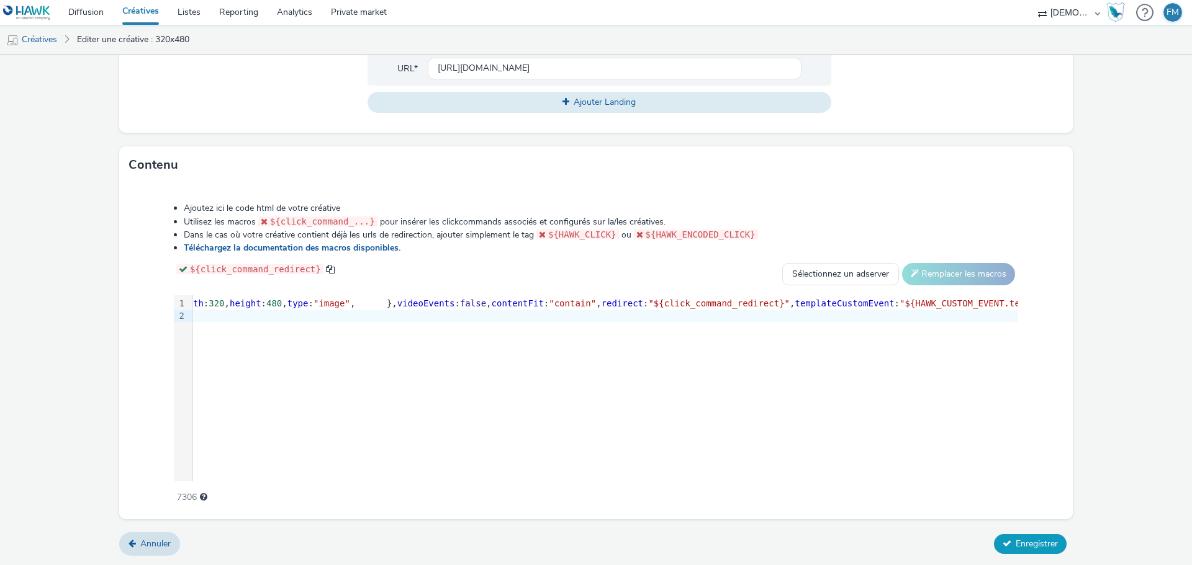
click at [1002, 554] on button "Enregistrer" at bounding box center [1030, 544] width 73 height 20
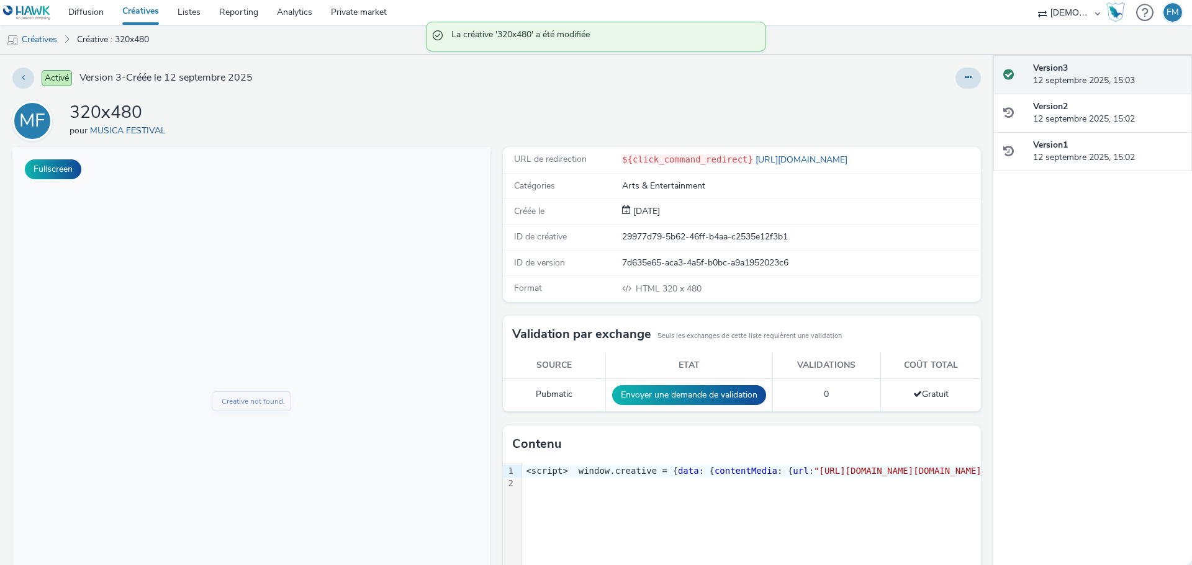
drag, startPoint x: 1002, startPoint y: 554, endPoint x: 720, endPoint y: 111, distance: 524.7
click at [720, 111] on div "MF 320x480 pour MUSICA FESTIVAL" at bounding box center [496, 121] width 968 height 40
